Goal: Transaction & Acquisition: Purchase product/service

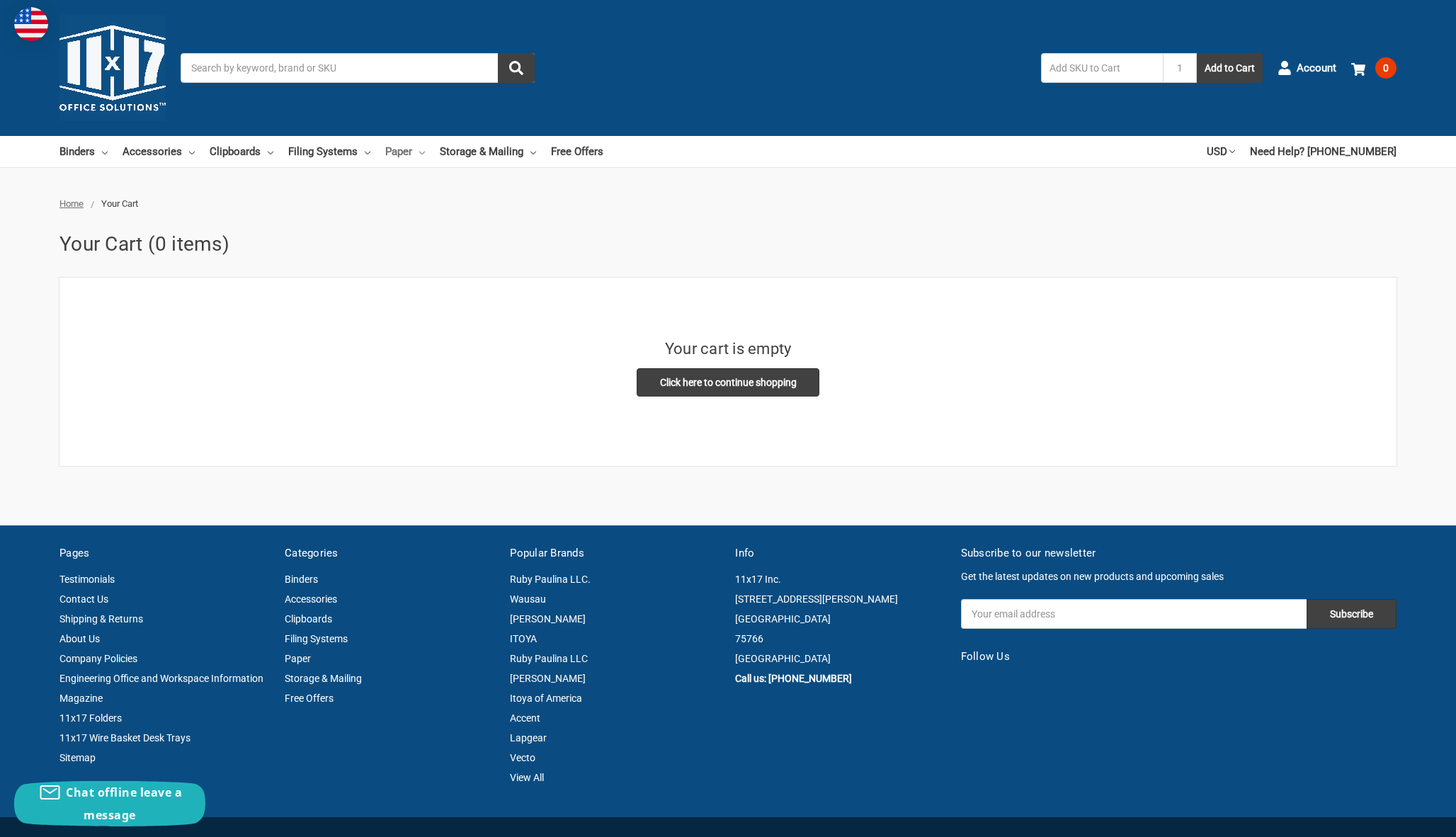
click at [425, 157] on link "Paper" at bounding box center [404, 152] width 40 height 31
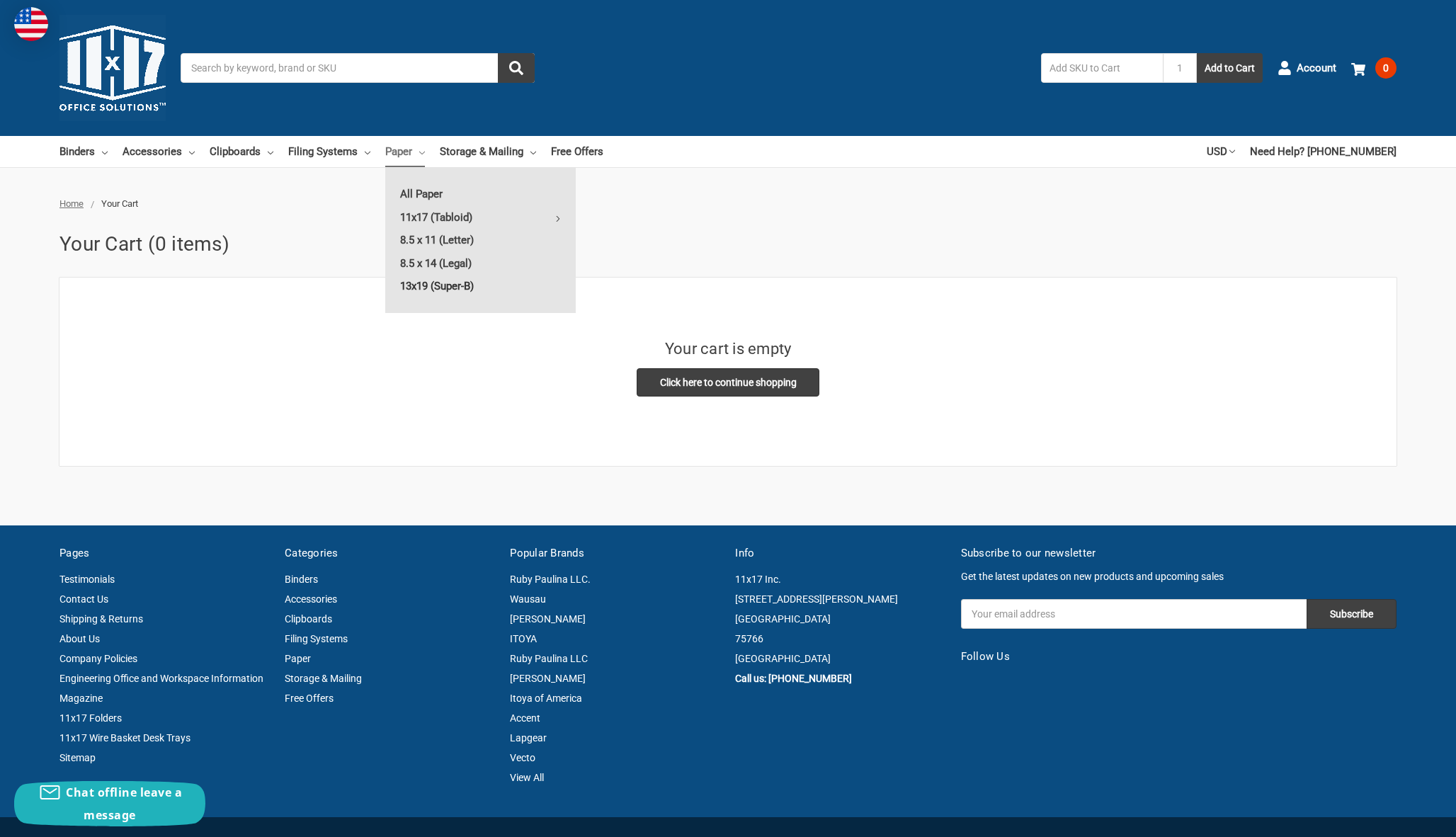
click at [480, 285] on link "13x19 (Super-B)" at bounding box center [480, 286] width 190 height 22
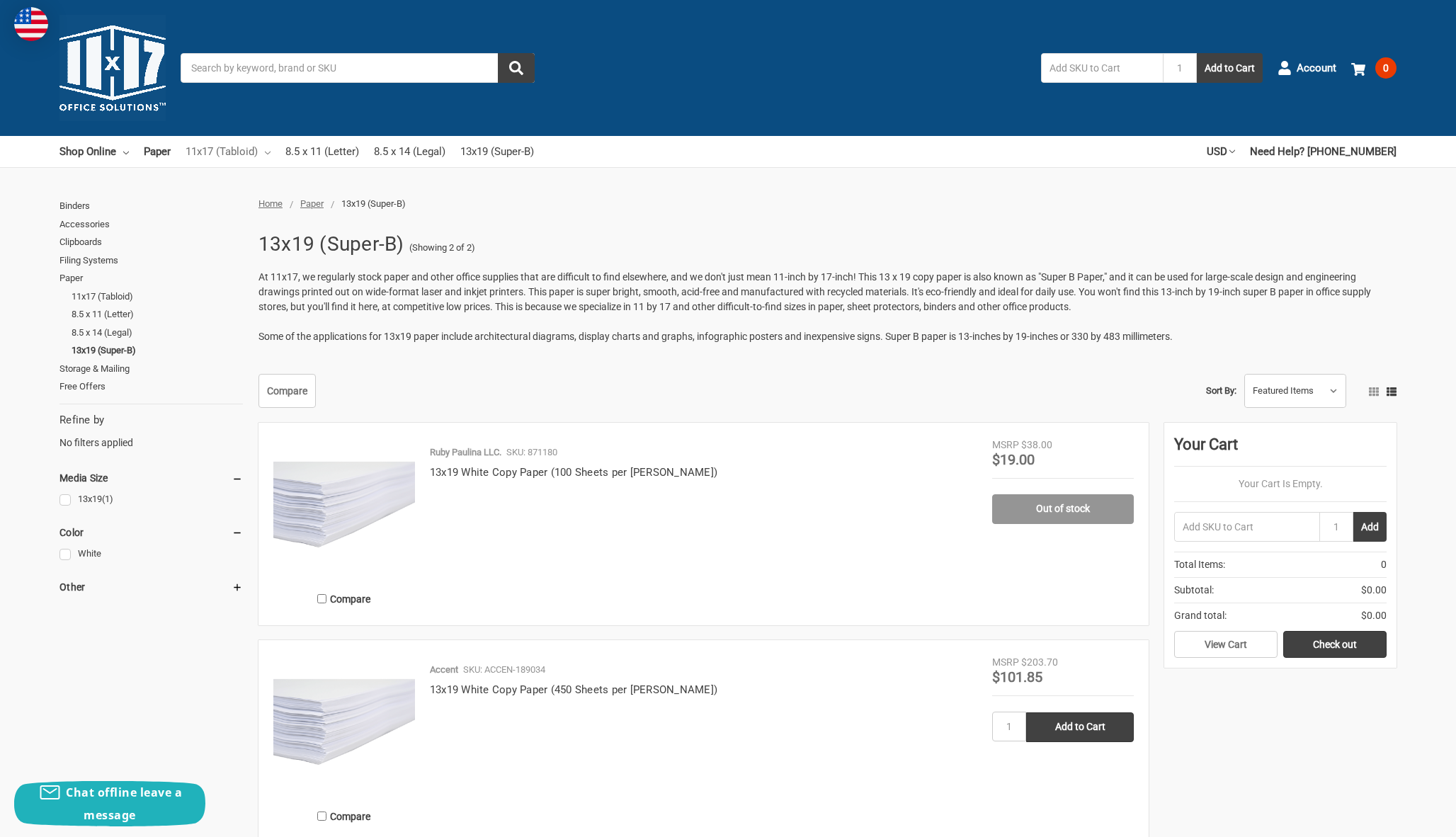
click at [245, 149] on link "11x17 (Tabloid)" at bounding box center [228, 152] width 85 height 31
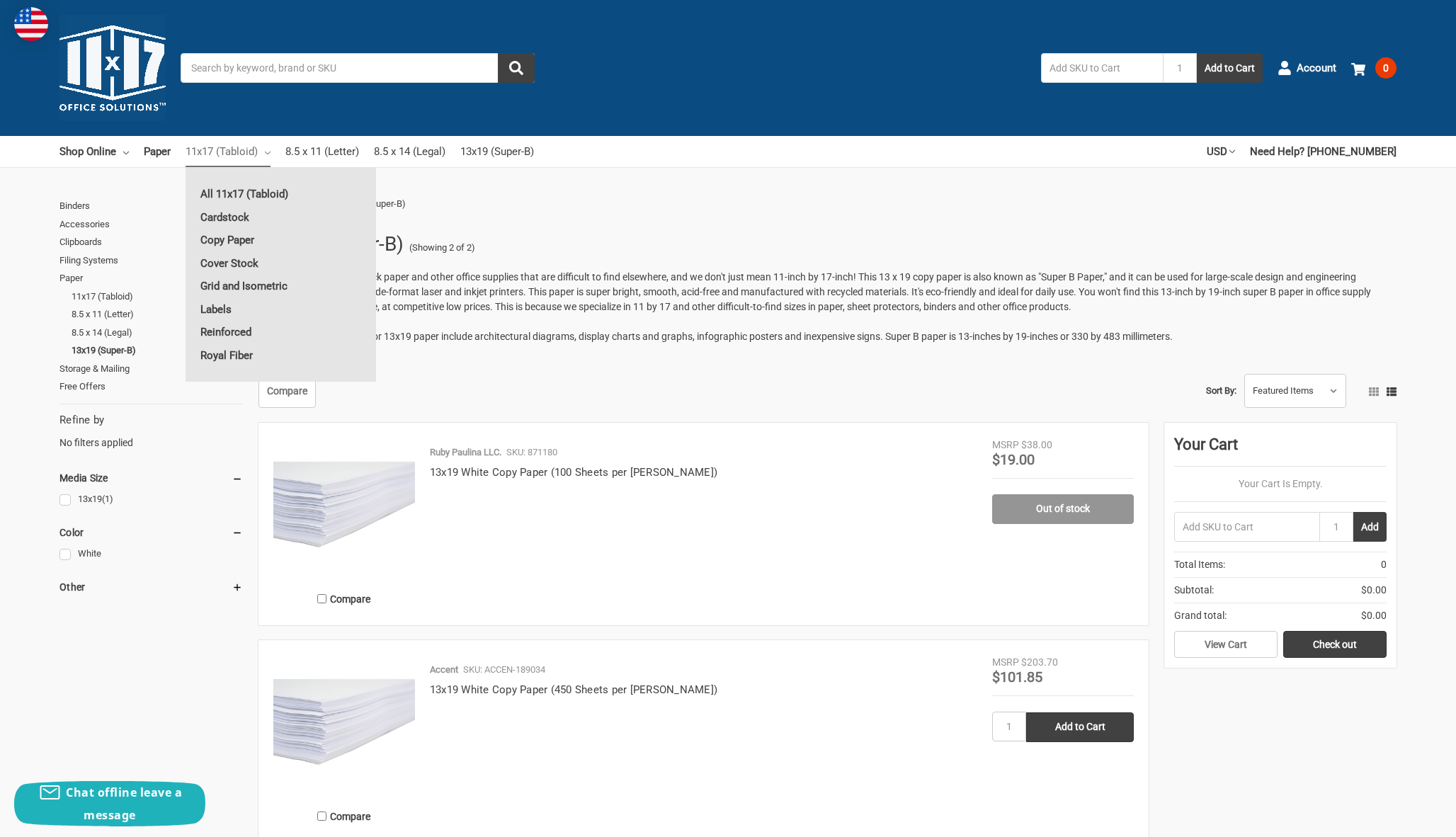
click at [239, 154] on link "11x17 (Tabloid)" at bounding box center [228, 152] width 85 height 31
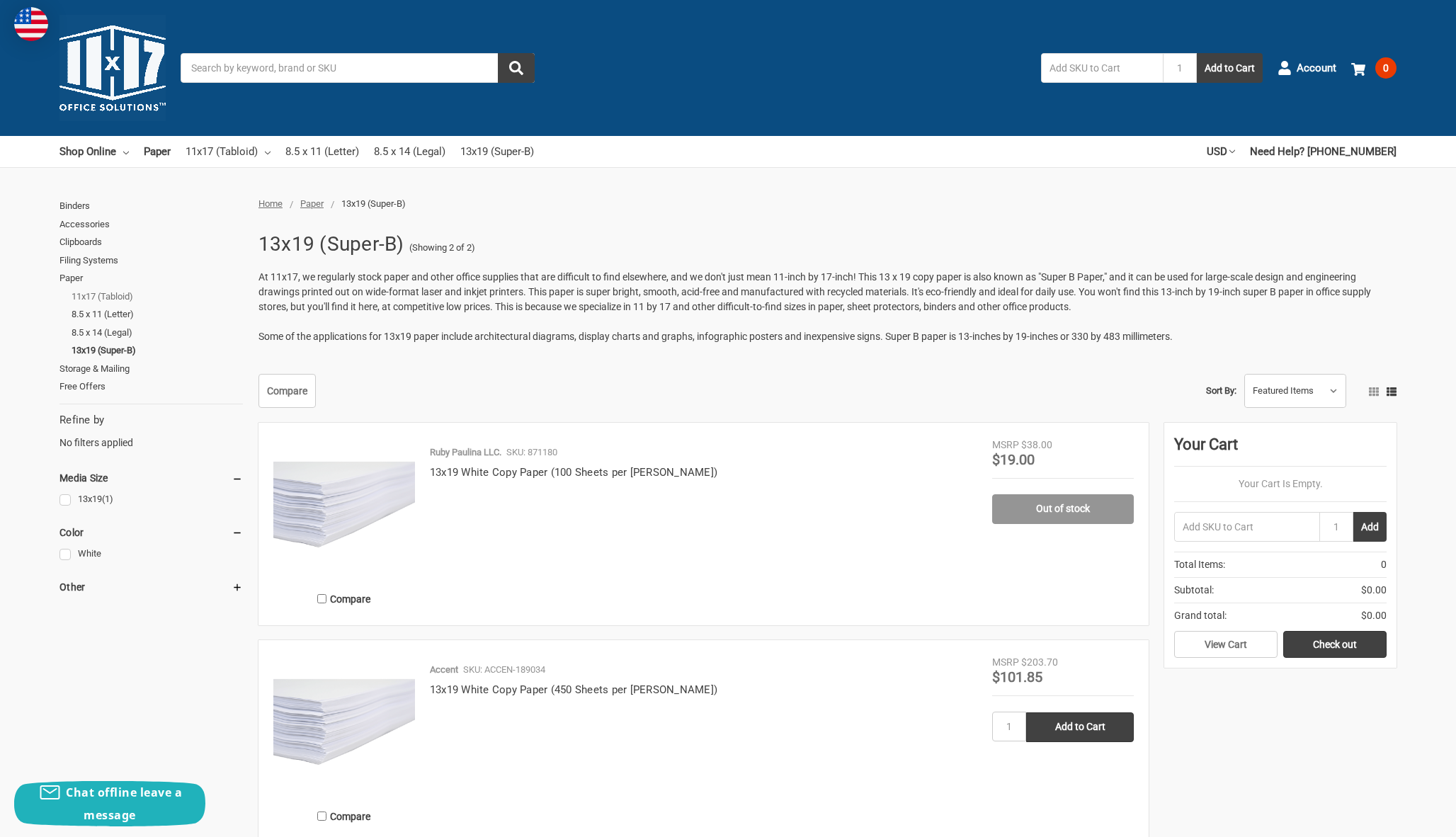
click at [119, 294] on link "11x17 (Tabloid)" at bounding box center [157, 297] width 172 height 19
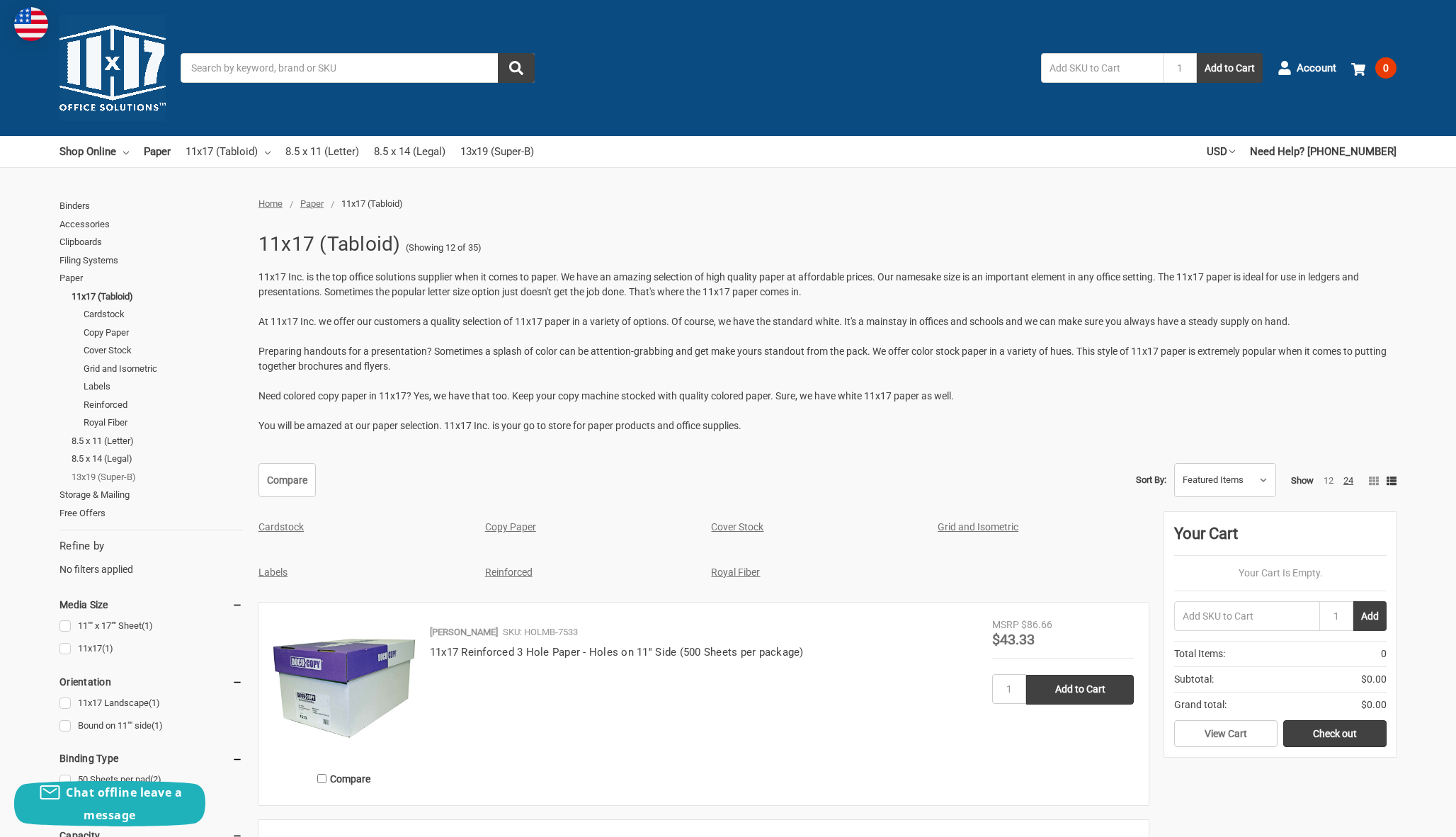
click at [115, 472] on link "13x19 (Super-B)" at bounding box center [157, 477] width 172 height 19
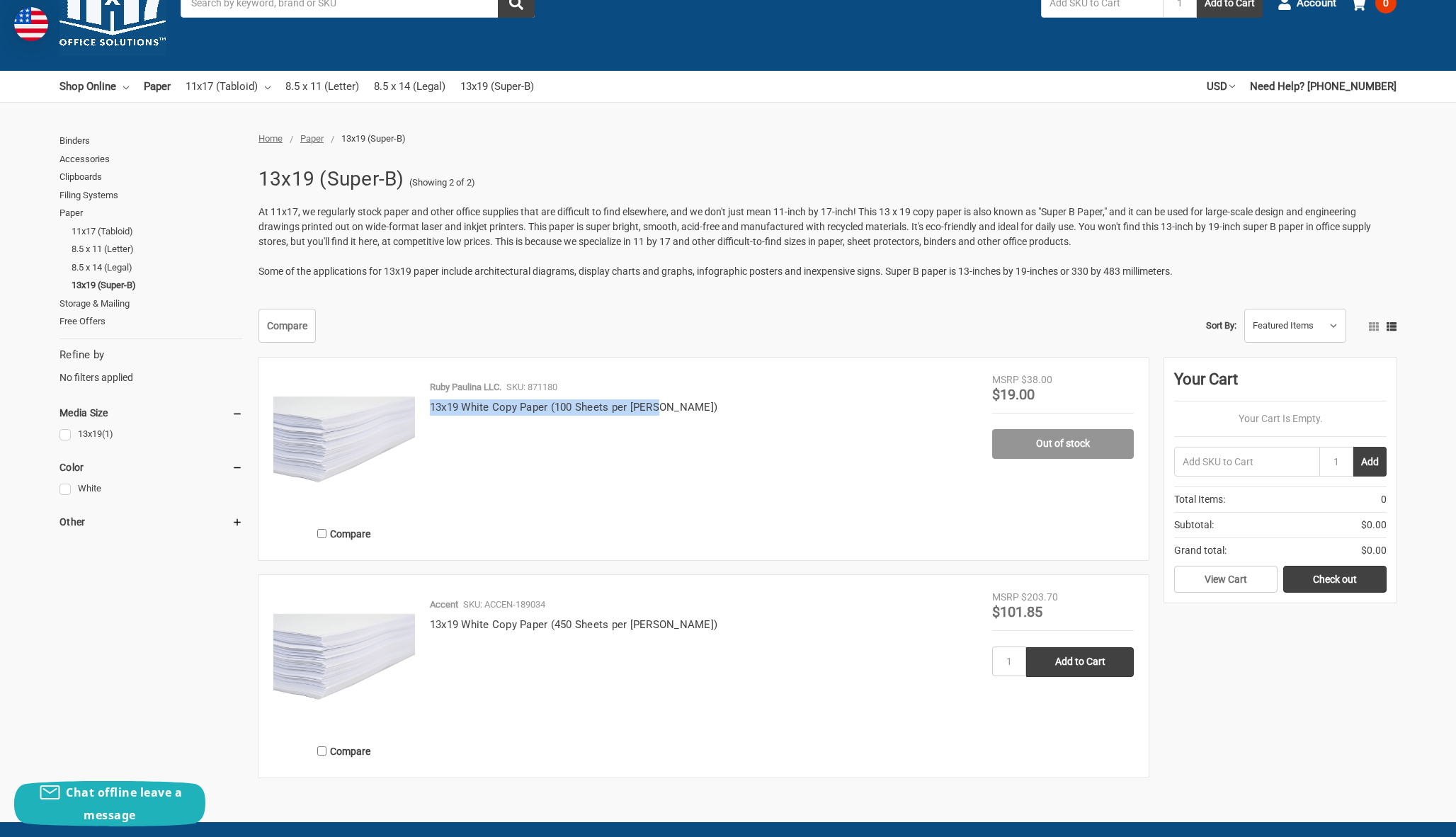
drag, startPoint x: 428, startPoint y: 403, endPoint x: 680, endPoint y: 407, distance: 252.0
click at [680, 407] on div "Ruby Paulina LLC. SKU: 871180 13x19 White Copy Paper (100 Sheets per Ream)" at bounding box center [703, 463] width 577 height 165
copy link "13x19 White Copy Paper (100 Sheets per Ream)"
click at [84, 140] on link "Binders" at bounding box center [151, 141] width 183 height 19
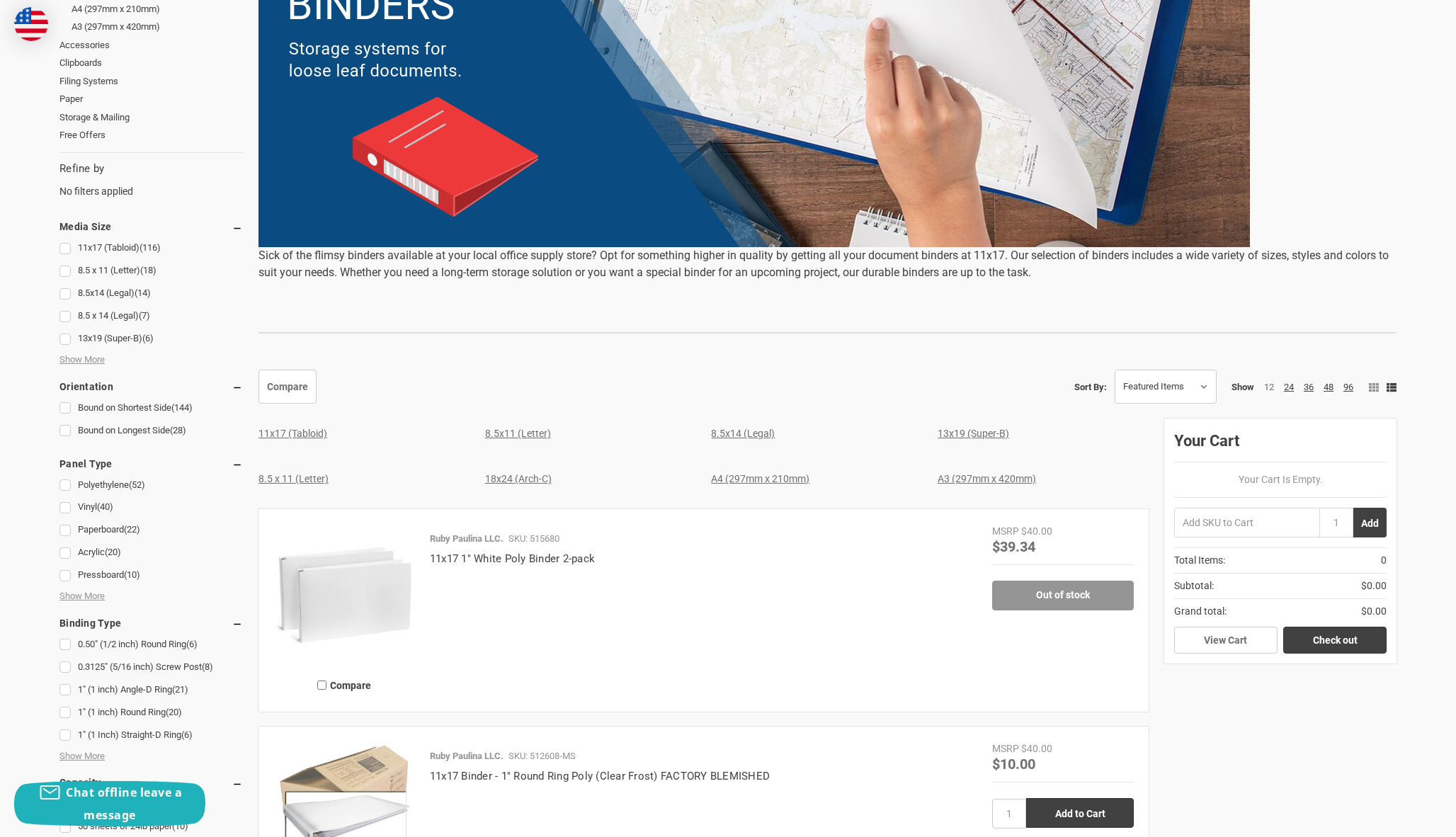
click at [986, 439] on div "13x19 (Super-B)" at bounding box center [1035, 434] width 212 height 31
click at [982, 431] on link "13x19 (Super-B)" at bounding box center [973, 433] width 71 height 11
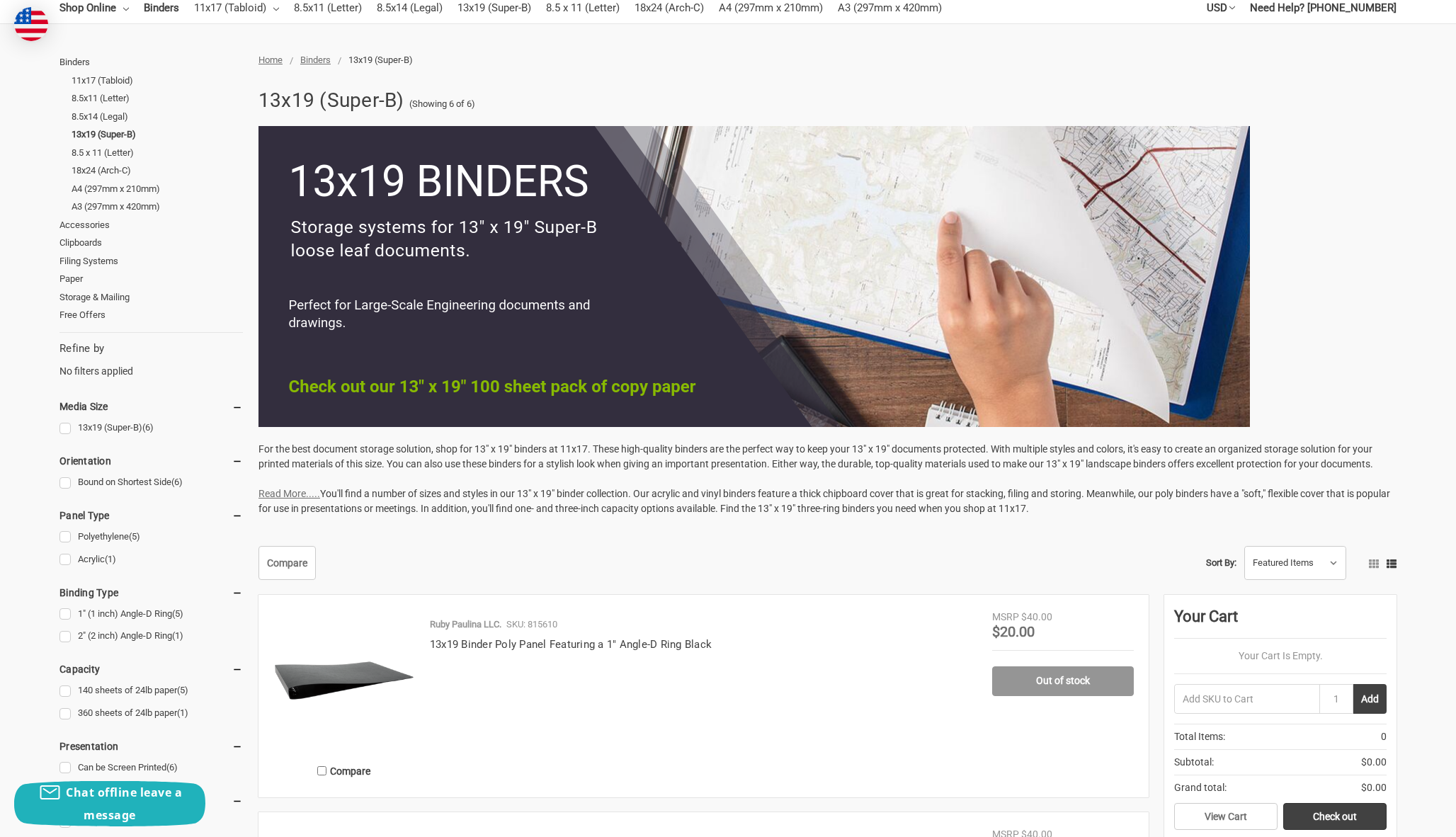
scroll to position [121, 0]
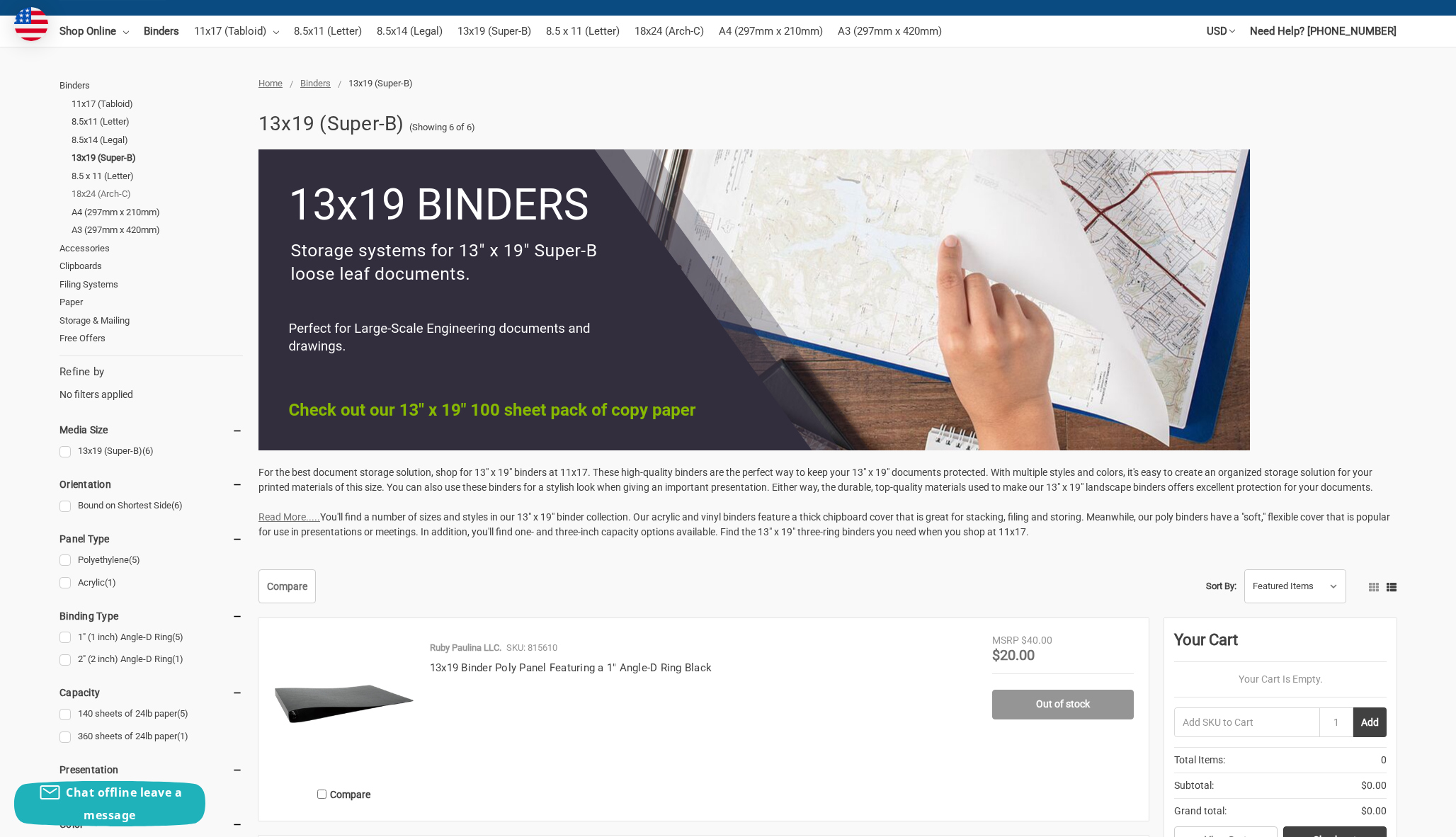
click at [118, 190] on link "18x24 (Arch-C)" at bounding box center [157, 194] width 172 height 19
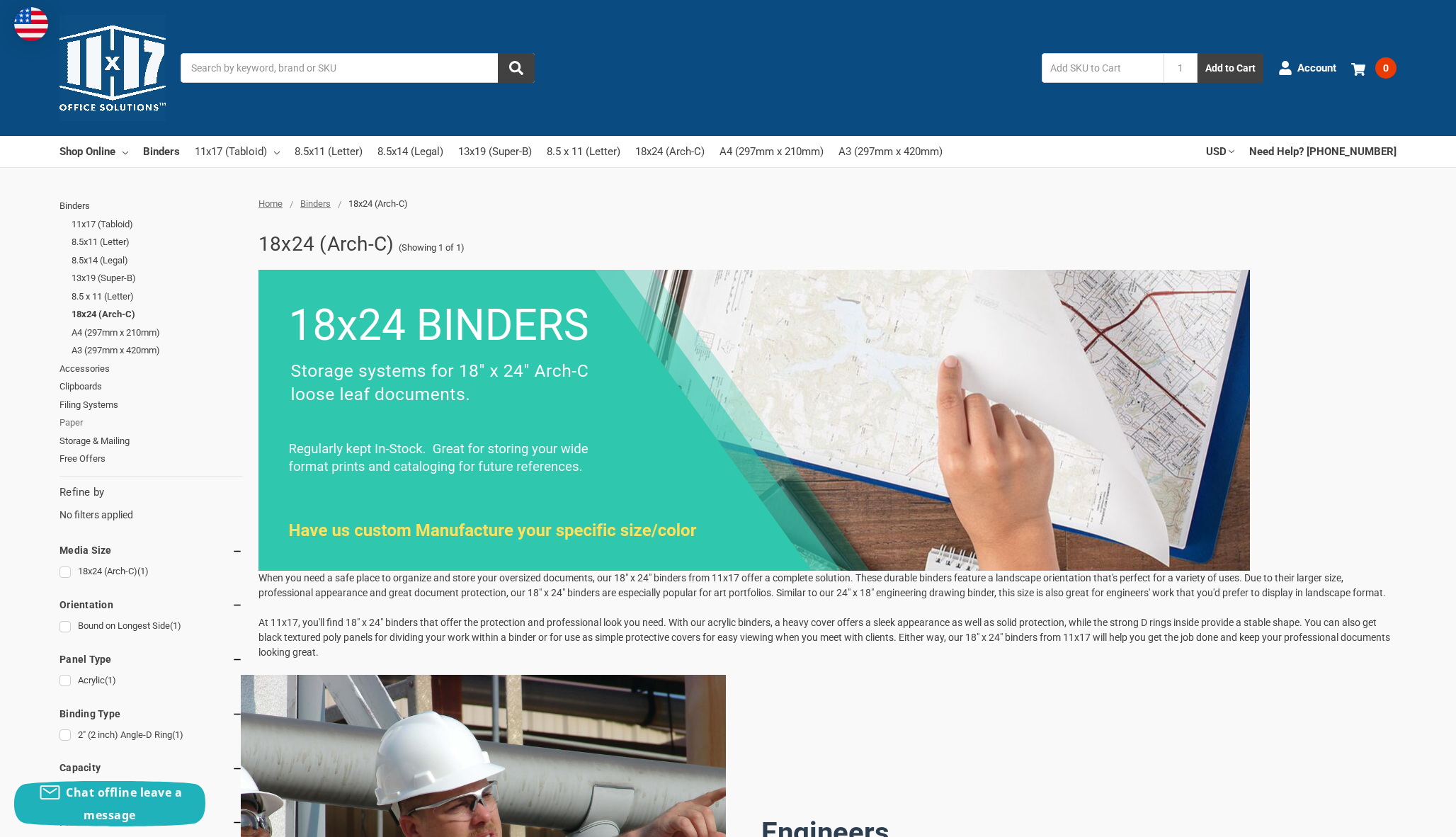
click at [79, 414] on link "Paper" at bounding box center [151, 423] width 183 height 19
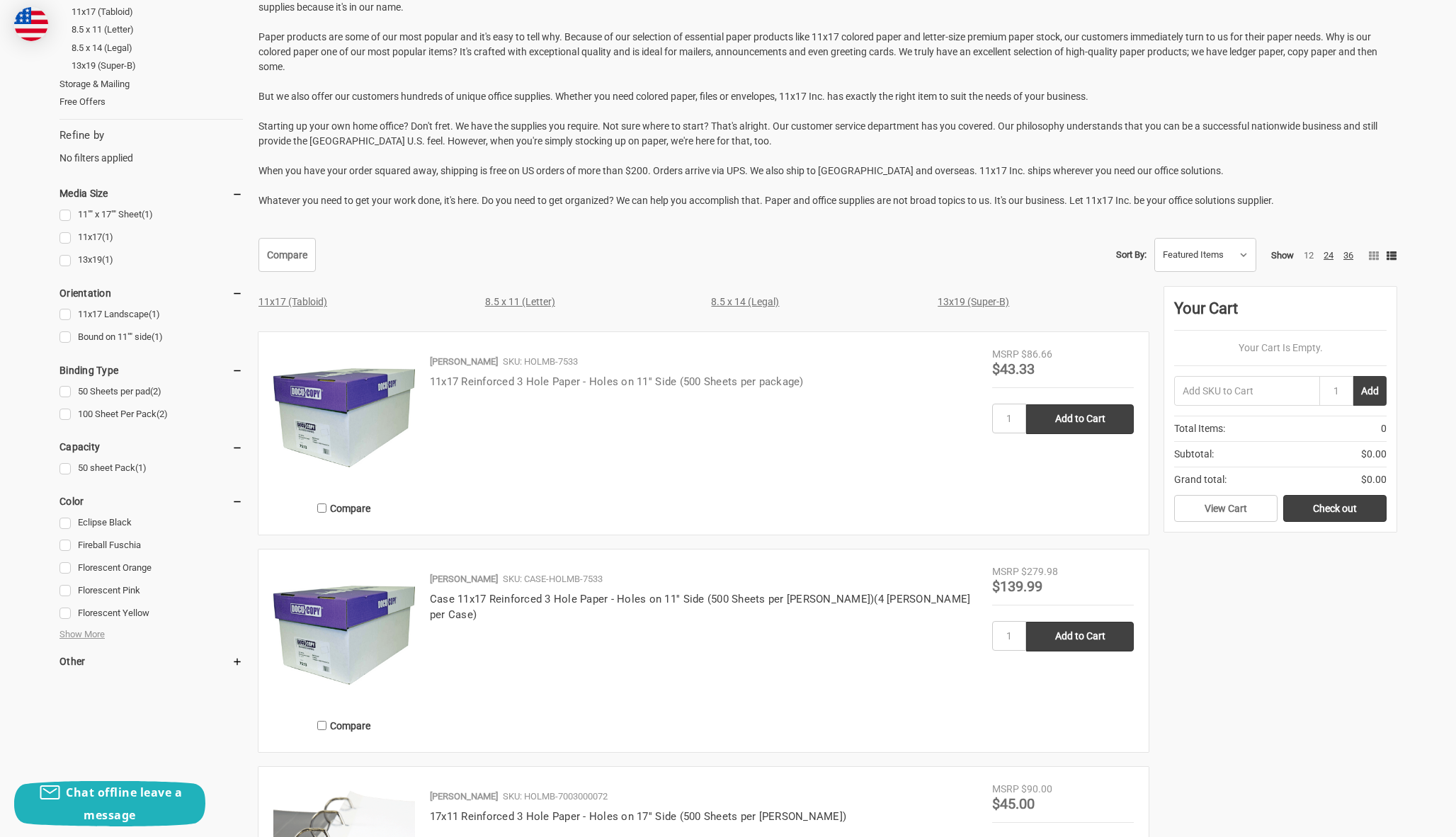
click at [527, 381] on link "11x17 Reinforced 3 Hole Paper - Holes on 11'' Side (500 Sheets per package)" at bounding box center [616, 381] width 374 height 13
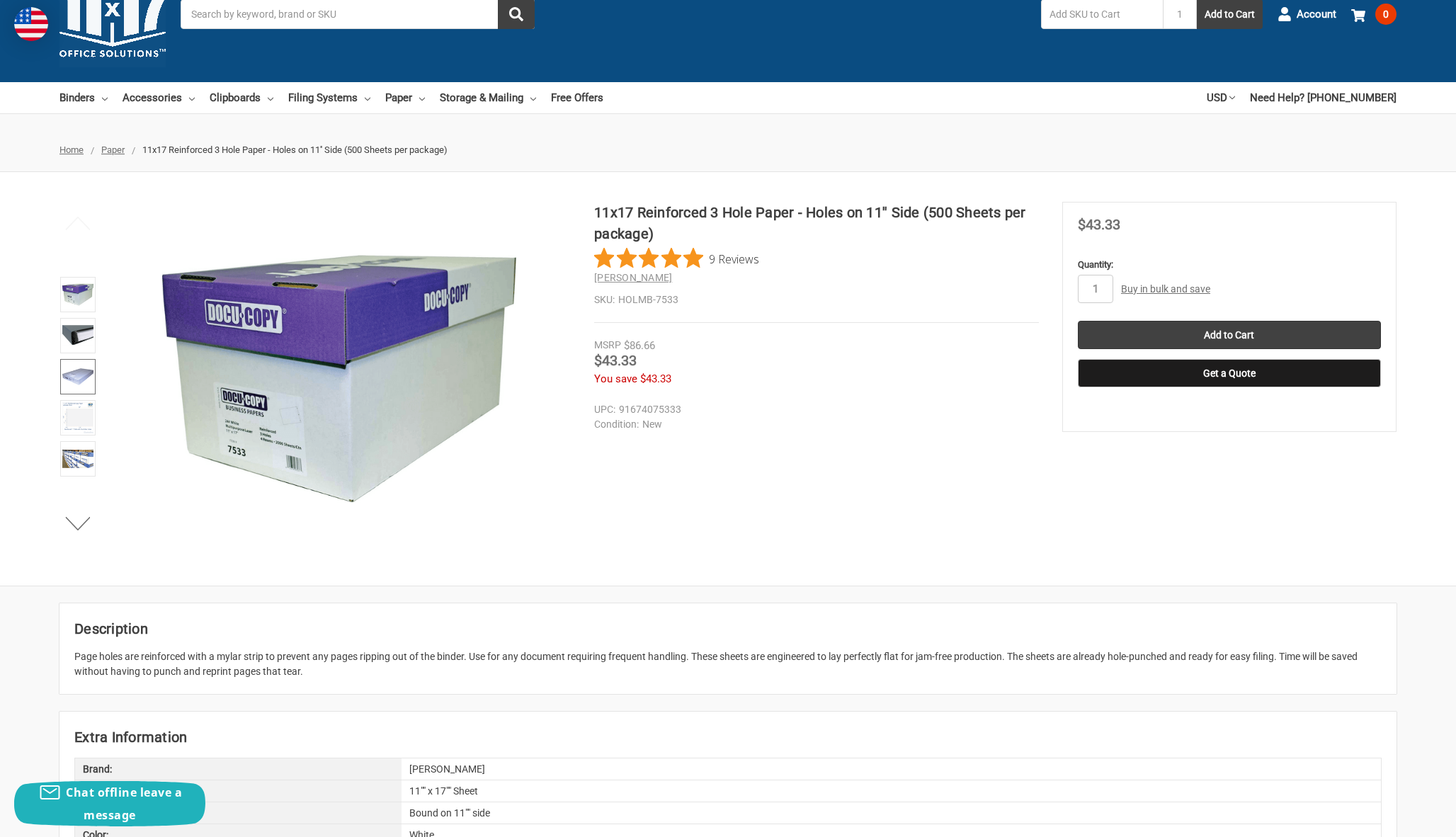
click at [75, 374] on img at bounding box center [78, 377] width 31 height 31
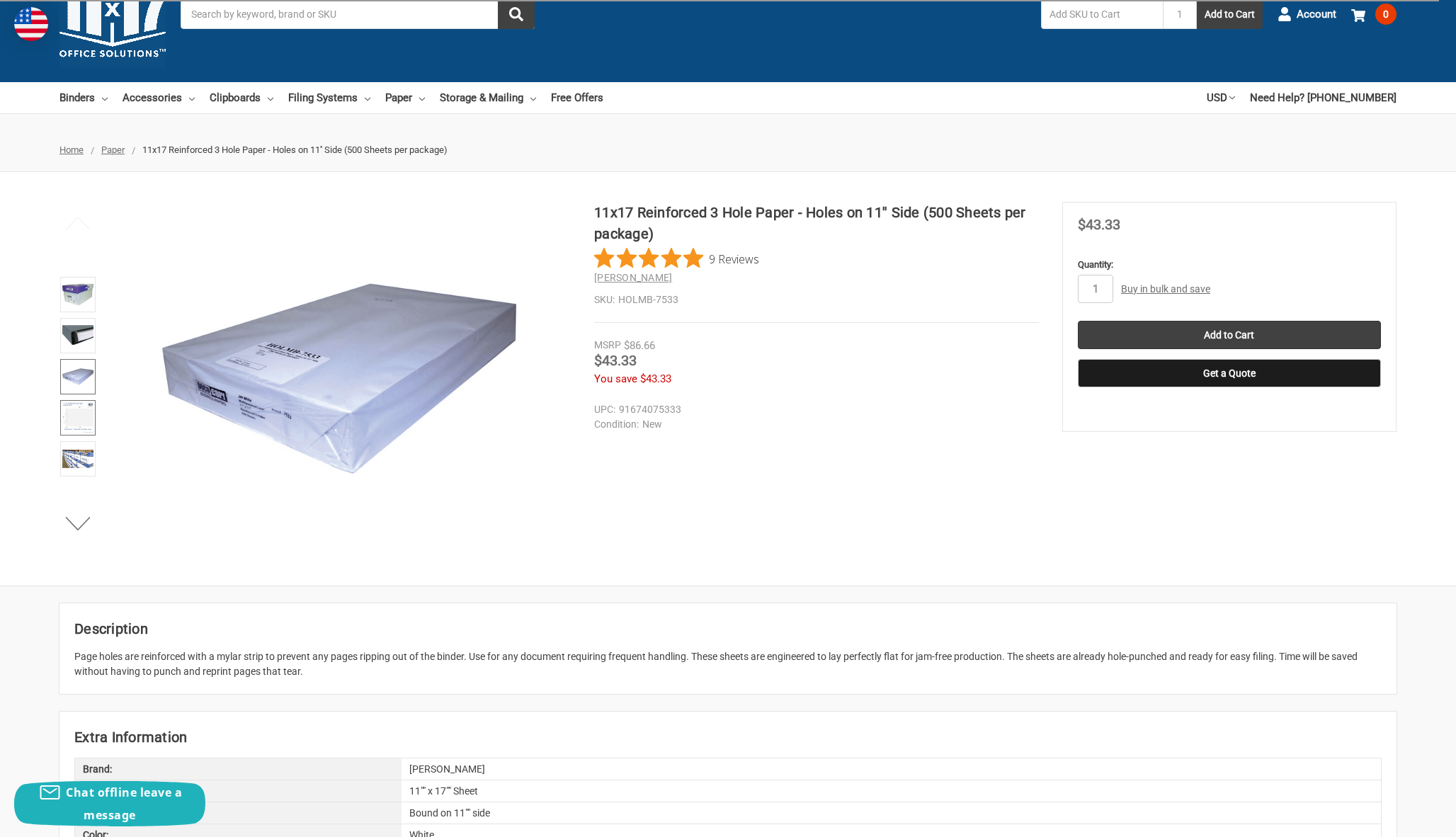
click at [84, 419] on img at bounding box center [78, 418] width 31 height 31
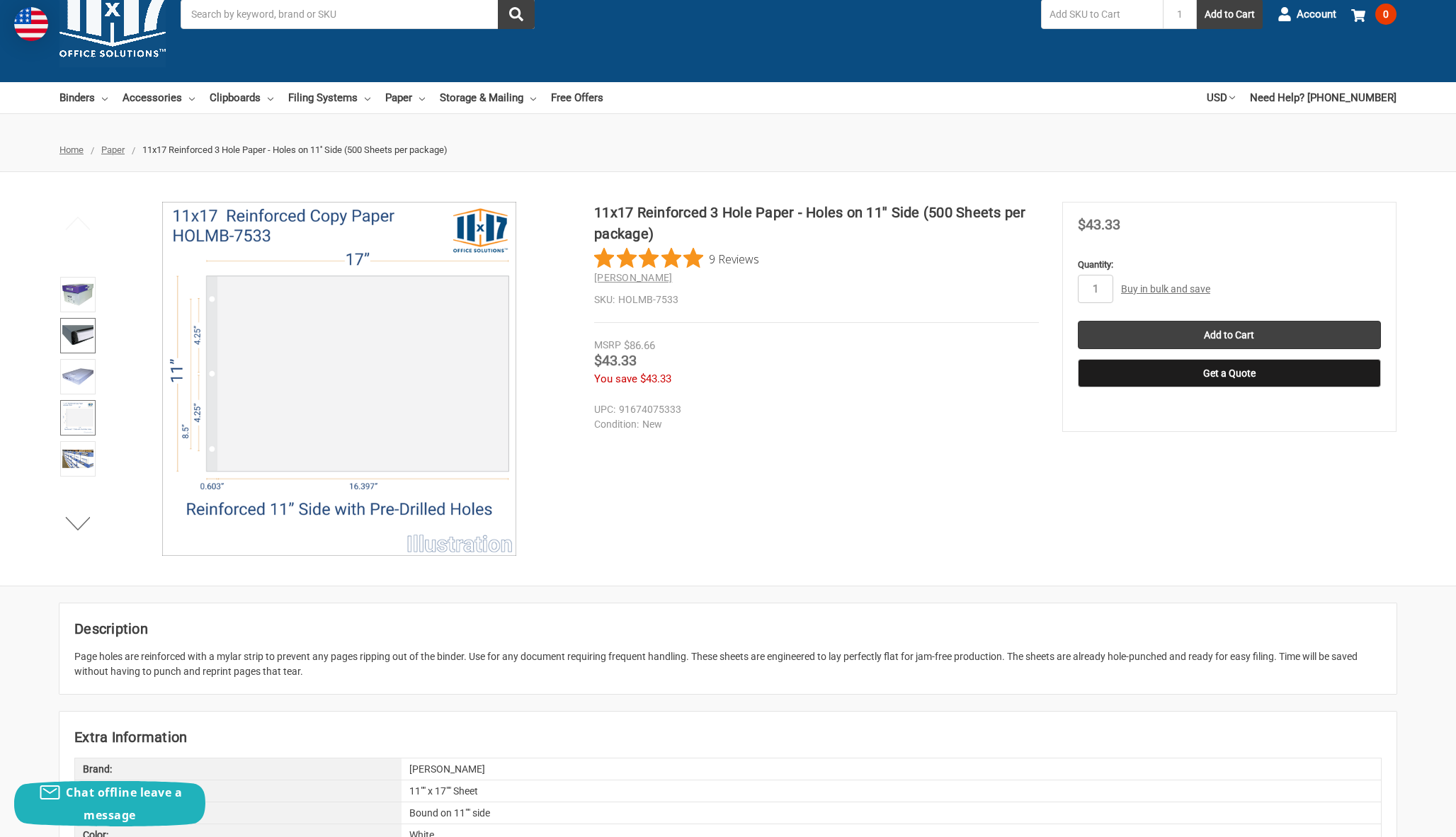
click at [79, 341] on img at bounding box center [78, 336] width 31 height 31
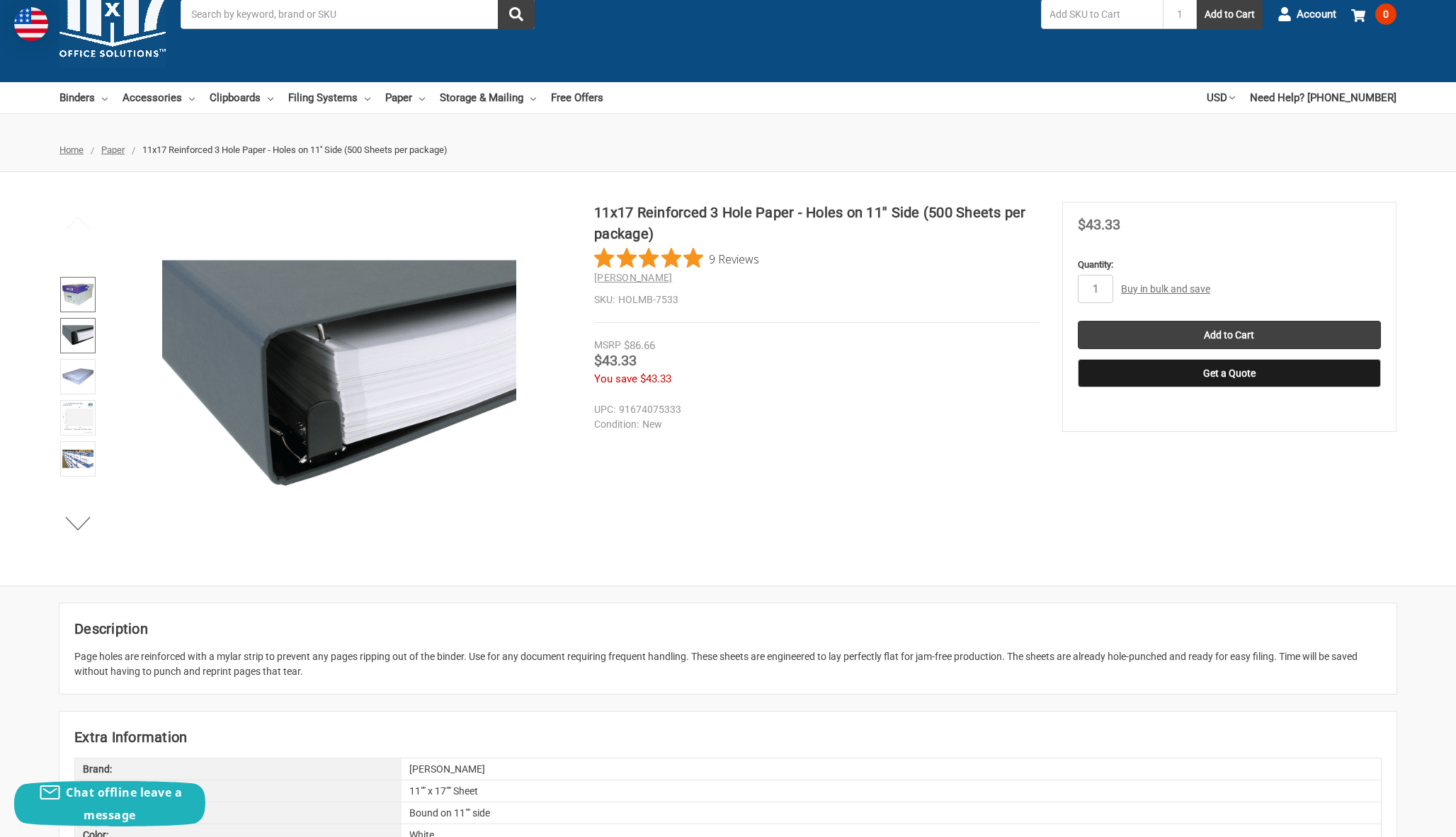
click at [81, 294] on img at bounding box center [78, 294] width 31 height 31
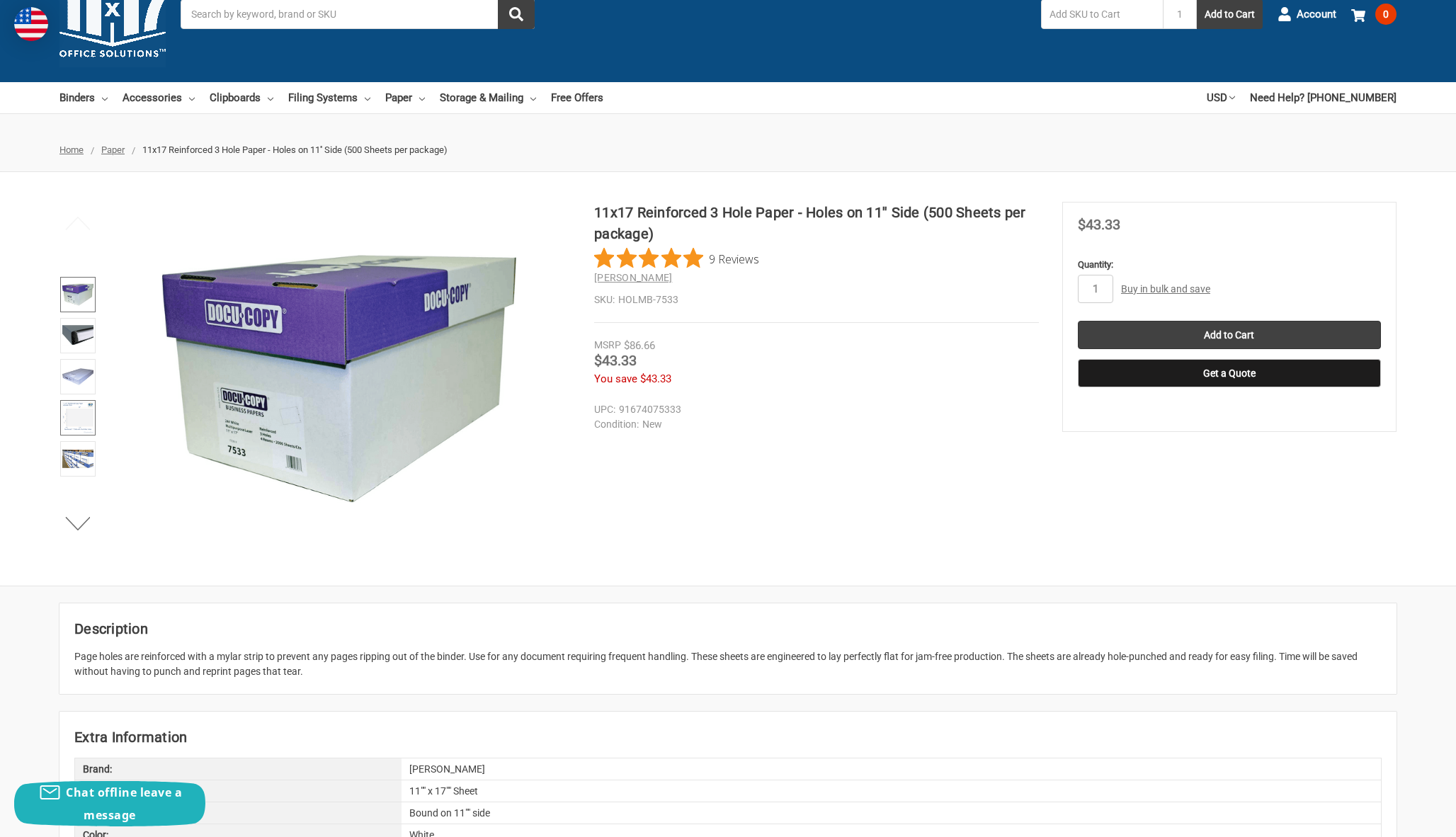
click at [87, 411] on img at bounding box center [78, 418] width 31 height 31
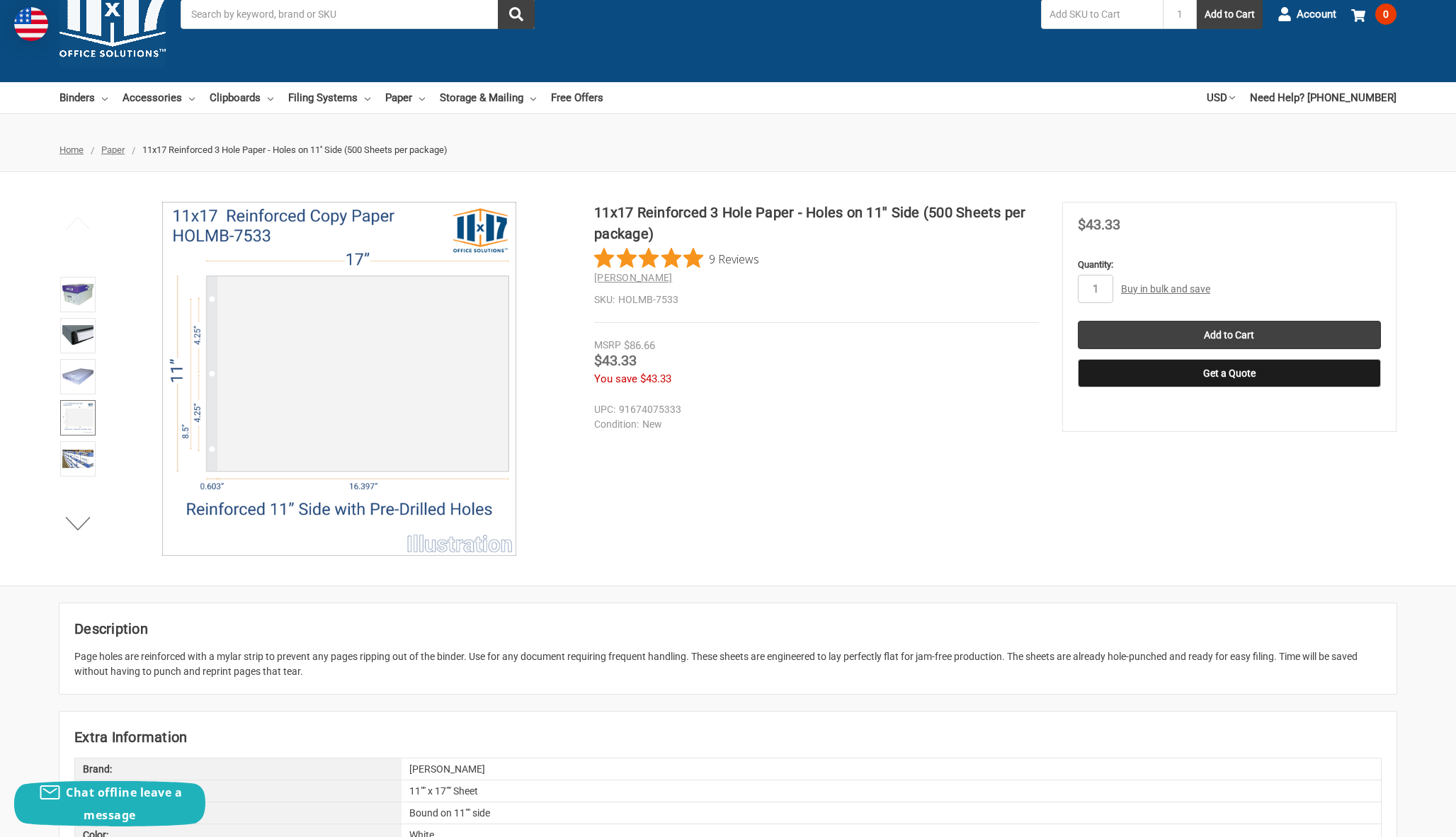
click at [84, 507] on ul "Previous Next" at bounding box center [78, 378] width 44 height 354
click at [79, 526] on button "Next" at bounding box center [79, 524] width 43 height 28
click at [80, 459] on img at bounding box center [78, 459] width 31 height 31
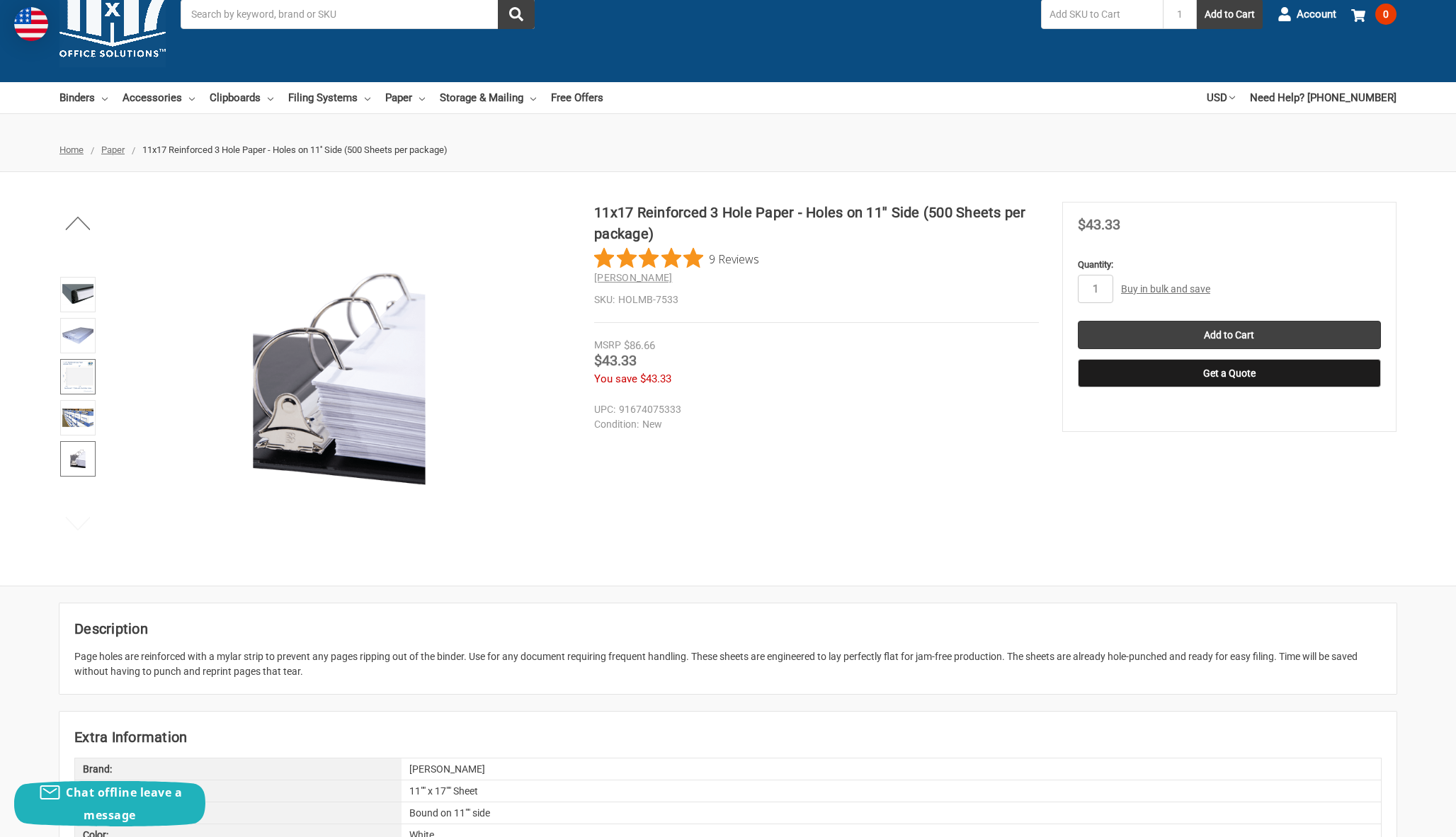
click at [80, 376] on img at bounding box center [78, 377] width 31 height 31
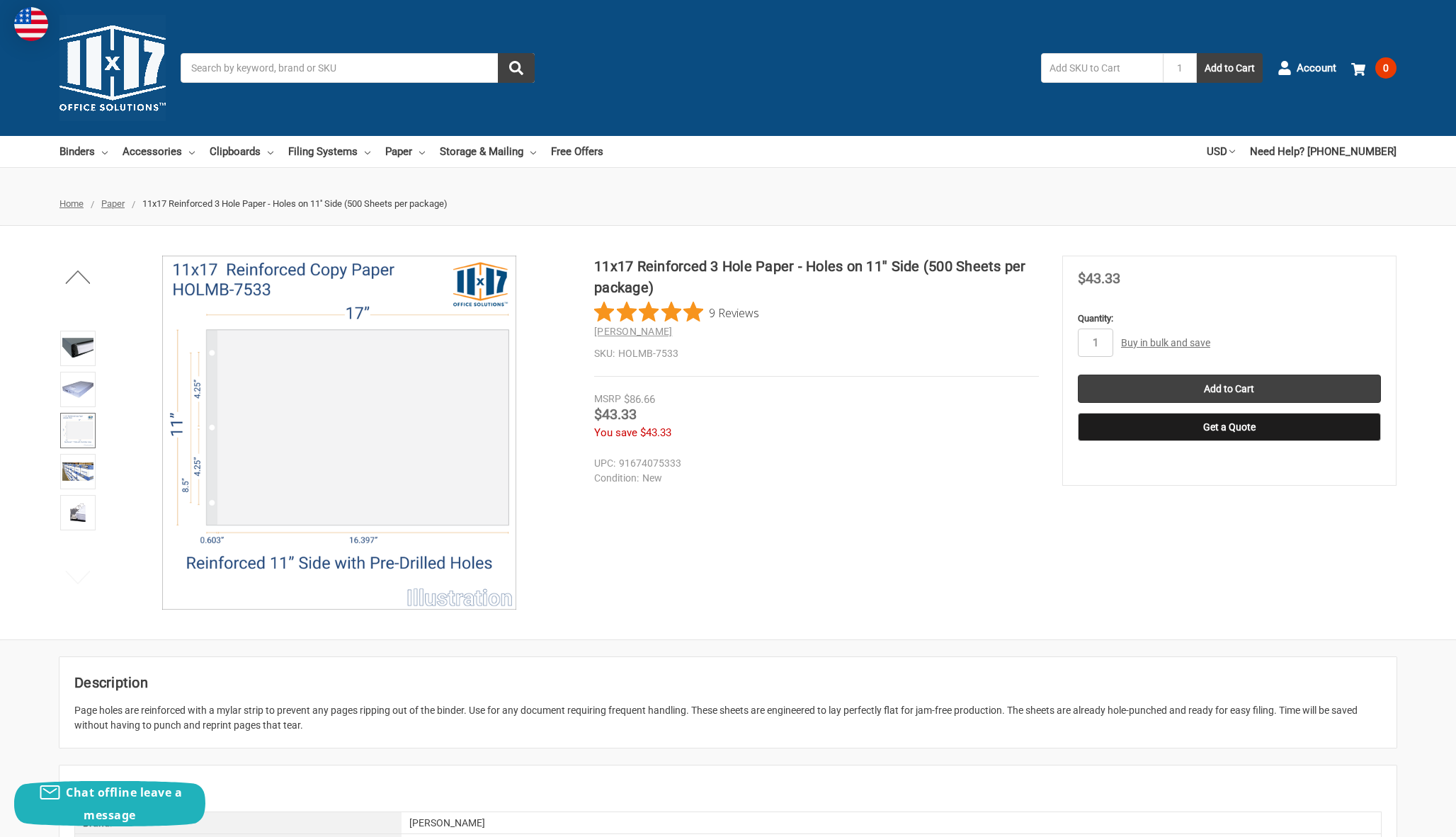
click at [709, 315] on span "9 Reviews" at bounding box center [733, 312] width 50 height 21
